Goal: Task Accomplishment & Management: Use online tool/utility

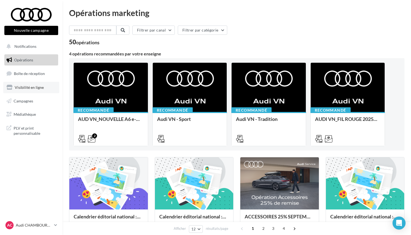
click at [30, 87] on span "Visibilité en ligne" at bounding box center [29, 87] width 29 height 5
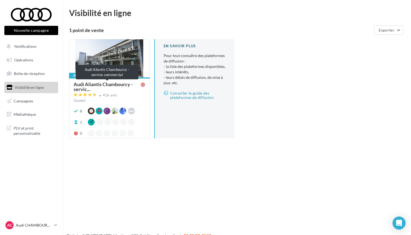
click at [101, 83] on span "Audi Aliantis Chambourcy - servic..." at bounding box center [107, 87] width 67 height 10
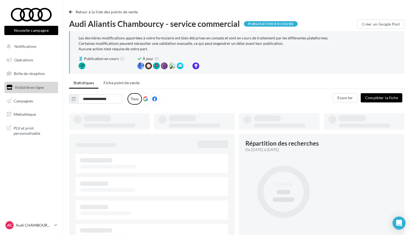
type input "**********"
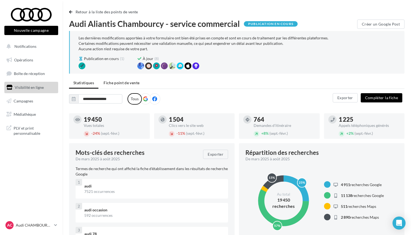
click at [131, 87] on li "Fiche point de vente" at bounding box center [121, 83] width 45 height 10
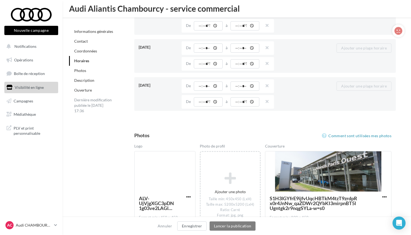
scroll to position [715, 0]
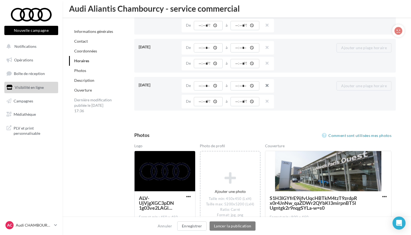
click at [267, 86] on button "button" at bounding box center [265, 86] width 4 height 8
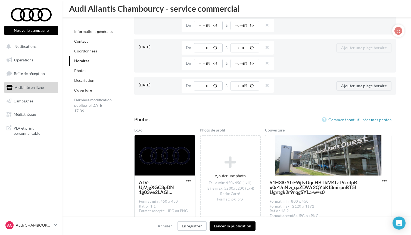
click at [267, 86] on button "button" at bounding box center [265, 86] width 4 height 8
click at [234, 225] on button "Lancer la publication" at bounding box center [233, 226] width 46 height 9
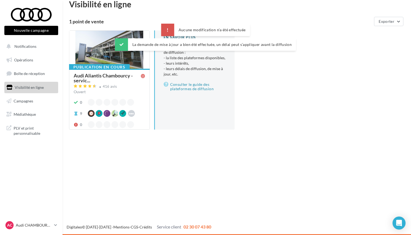
scroll to position [9, 0]
